Goal: Check status: Check status

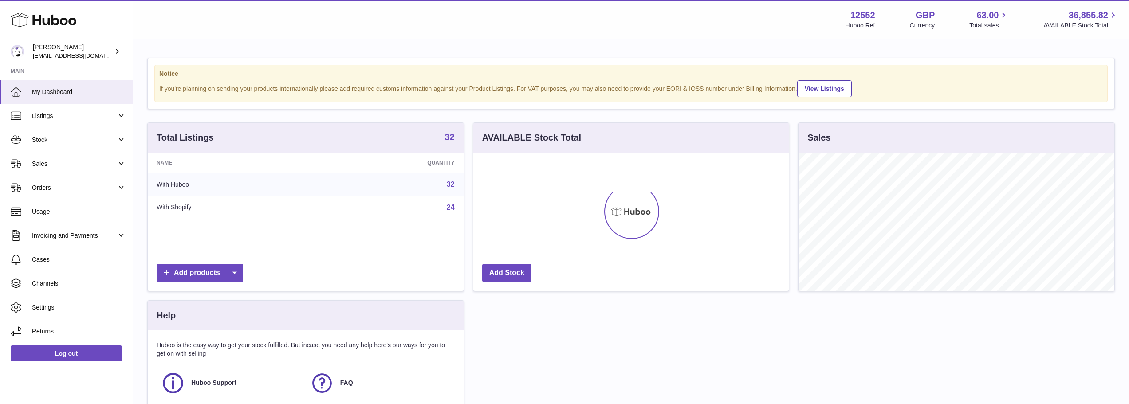
scroll to position [138, 316]
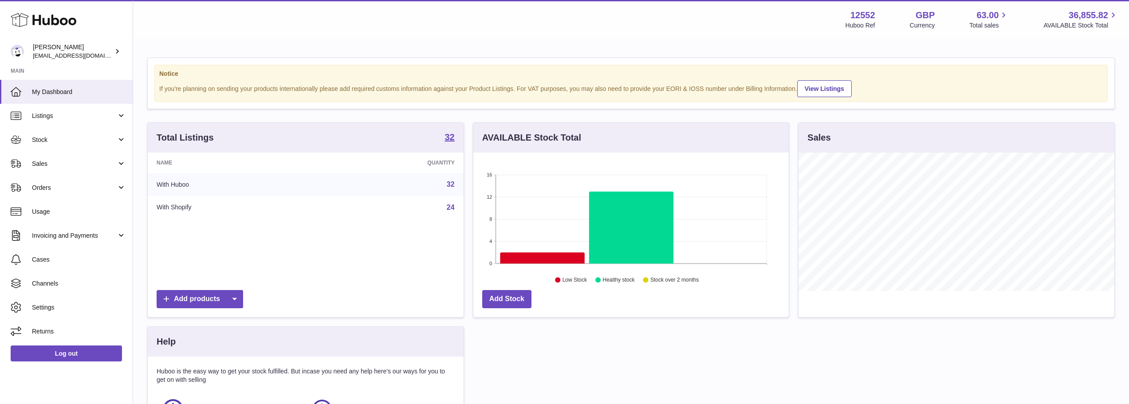
click at [542, 260] on icon at bounding box center [542, 258] width 85 height 11
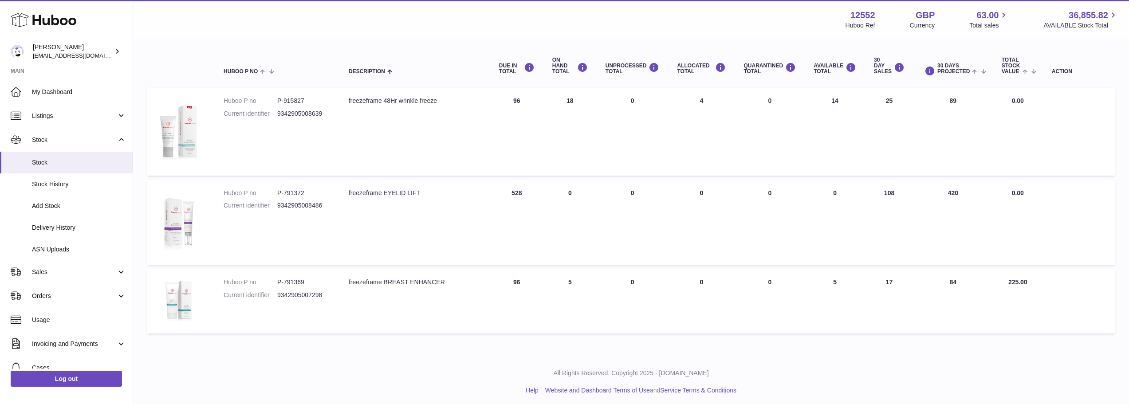
scroll to position [44, 0]
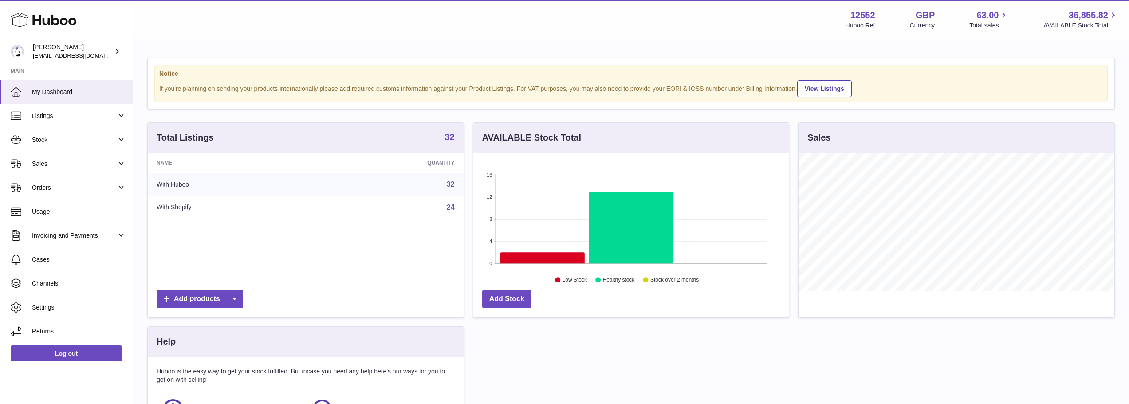
scroll to position [138, 316]
click at [63, 146] on link "Stock" at bounding box center [66, 140] width 133 height 24
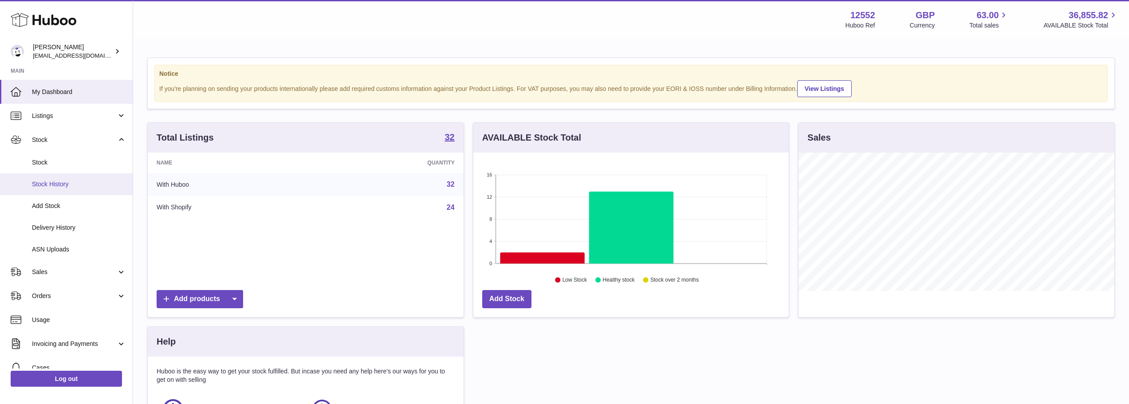
click at [66, 186] on span "Stock History" at bounding box center [79, 184] width 94 height 8
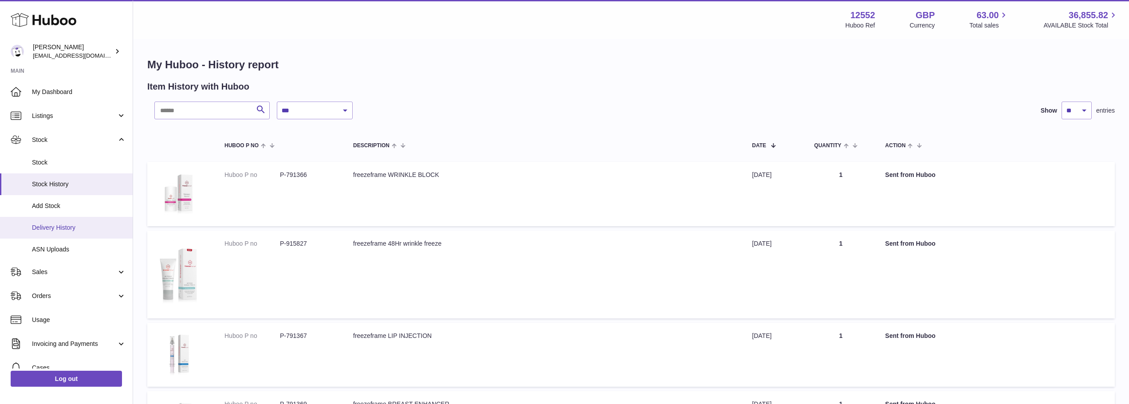
click at [47, 224] on span "Delivery History" at bounding box center [79, 228] width 94 height 8
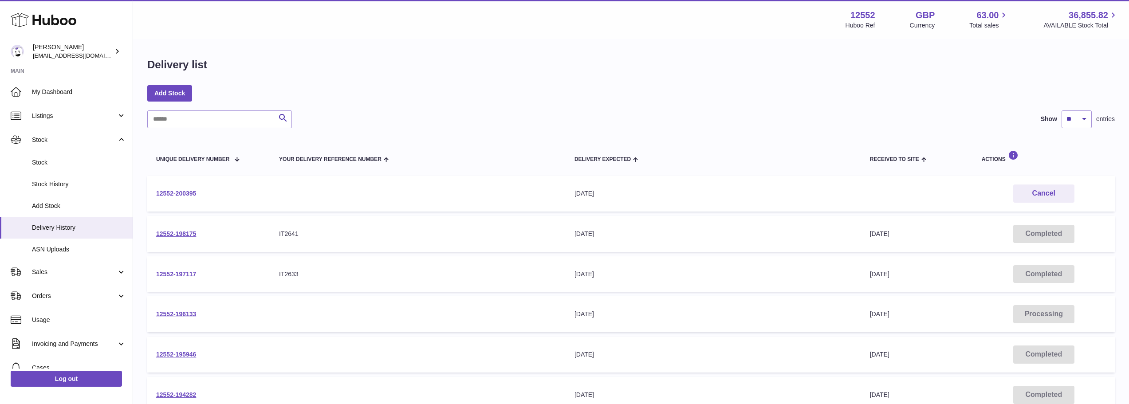
click at [183, 195] on link "12552-200395" at bounding box center [176, 193] width 40 height 7
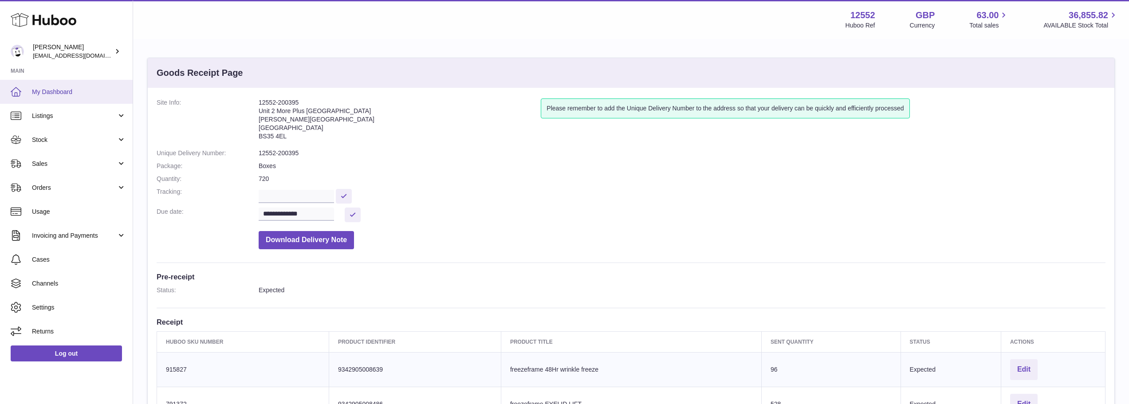
click at [54, 92] on span "My Dashboard" at bounding box center [79, 92] width 94 height 8
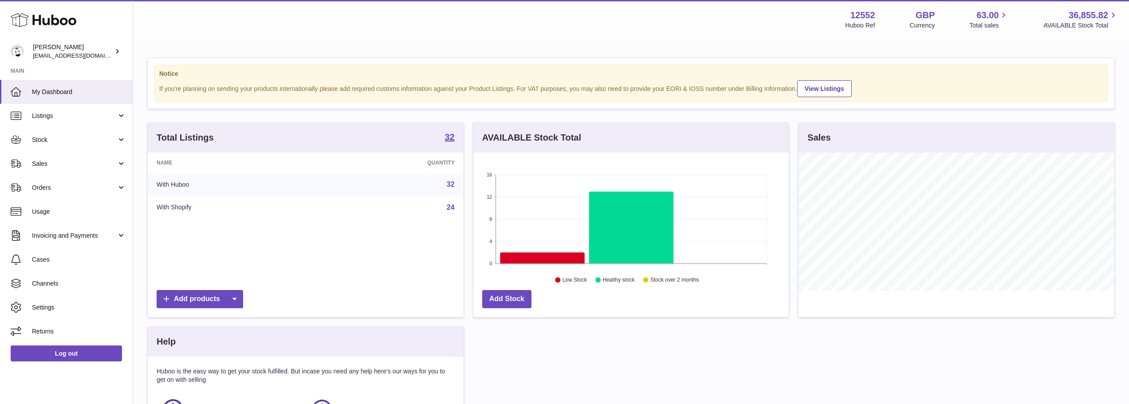
scroll to position [138, 316]
